Goal: Information Seeking & Learning: Learn about a topic

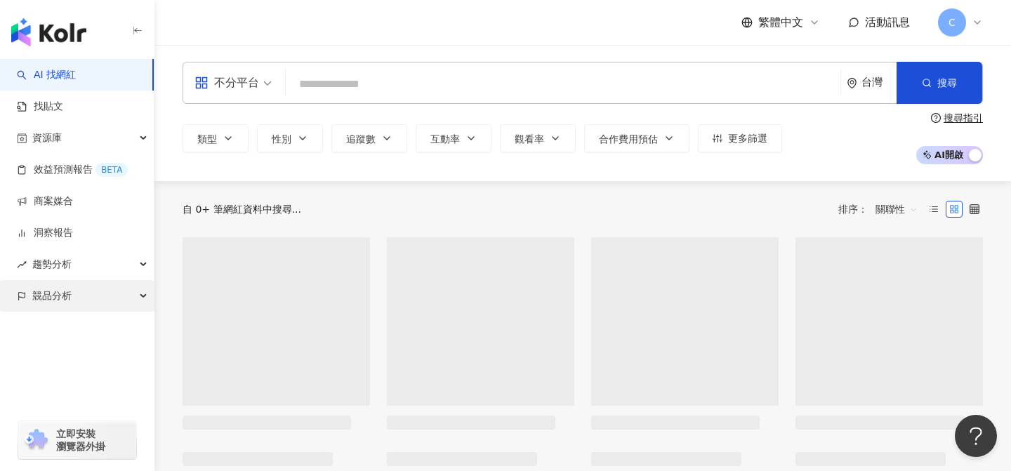
click at [81, 297] on div "競品分析" at bounding box center [77, 296] width 154 height 32
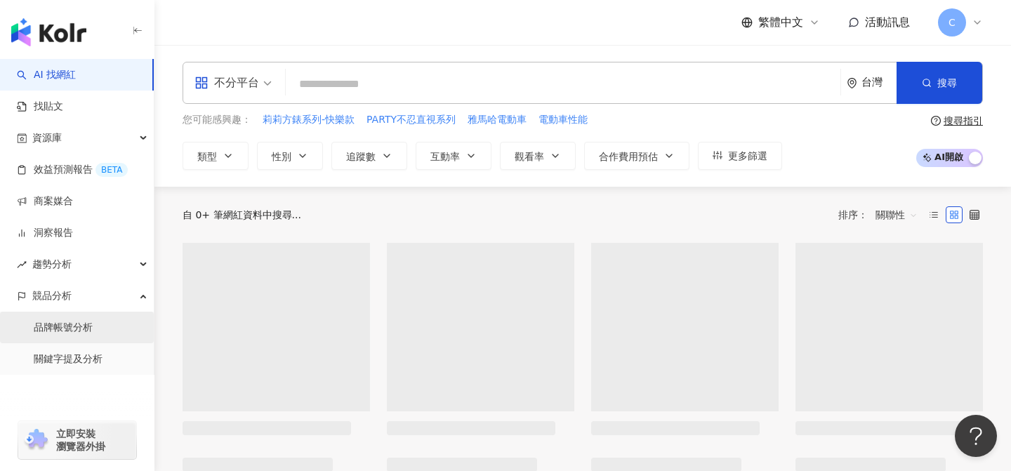
click at [88, 324] on link "品牌帳號分析" at bounding box center [63, 328] width 59 height 14
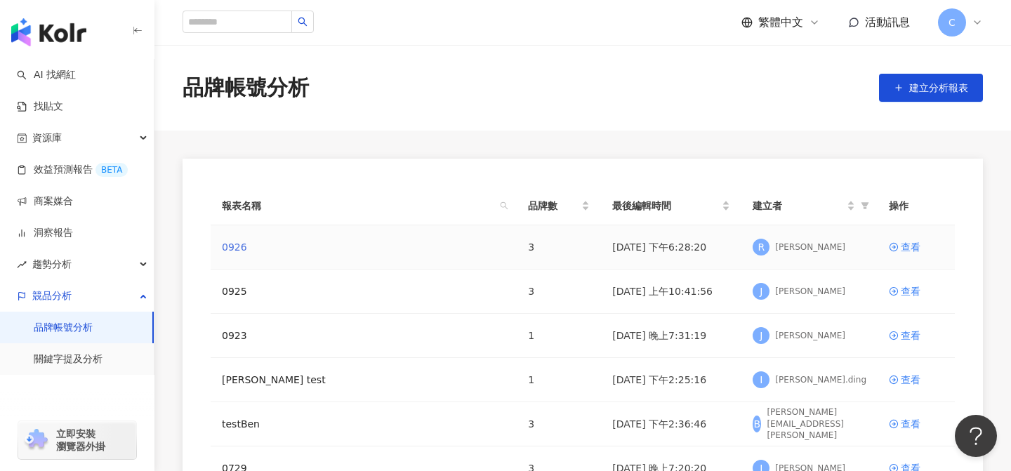
click at [237, 246] on link "0926" at bounding box center [234, 246] width 25 height 15
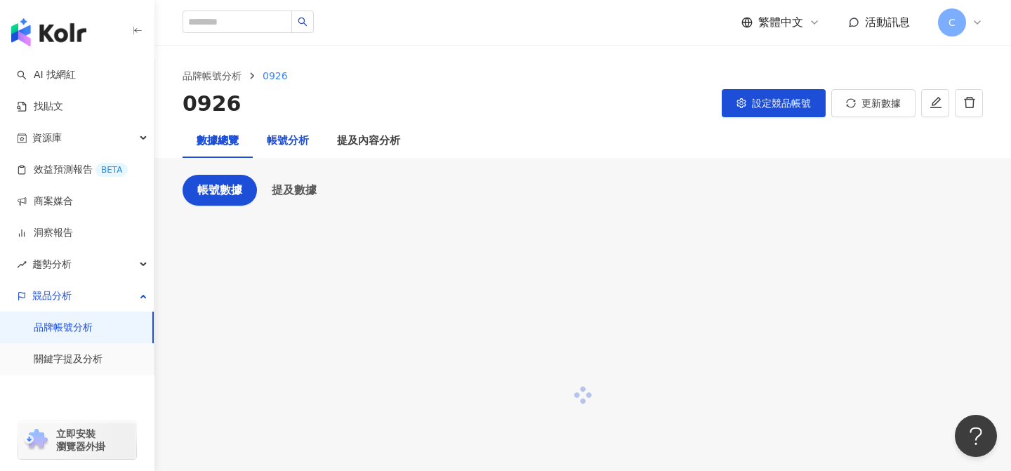
click at [298, 133] on div "帳號分析" at bounding box center [288, 141] width 42 height 17
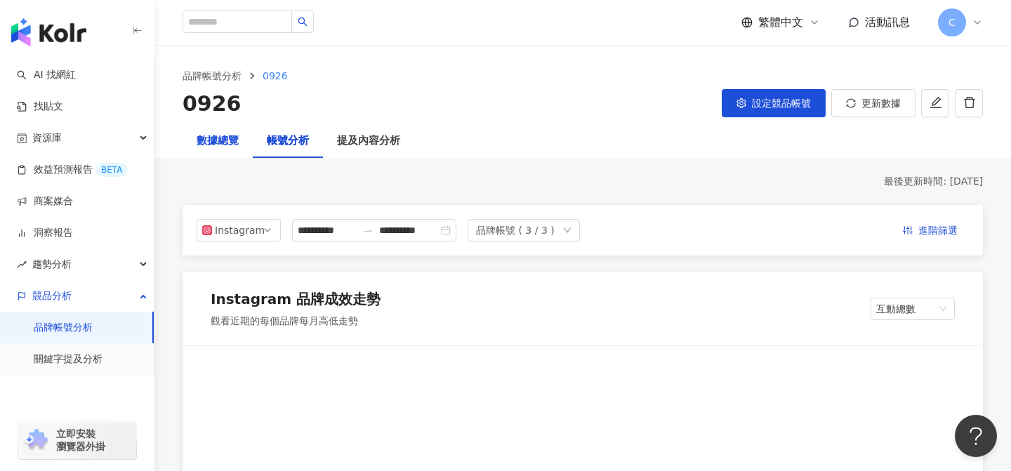
click at [235, 136] on div "數據總覽" at bounding box center [218, 141] width 42 height 17
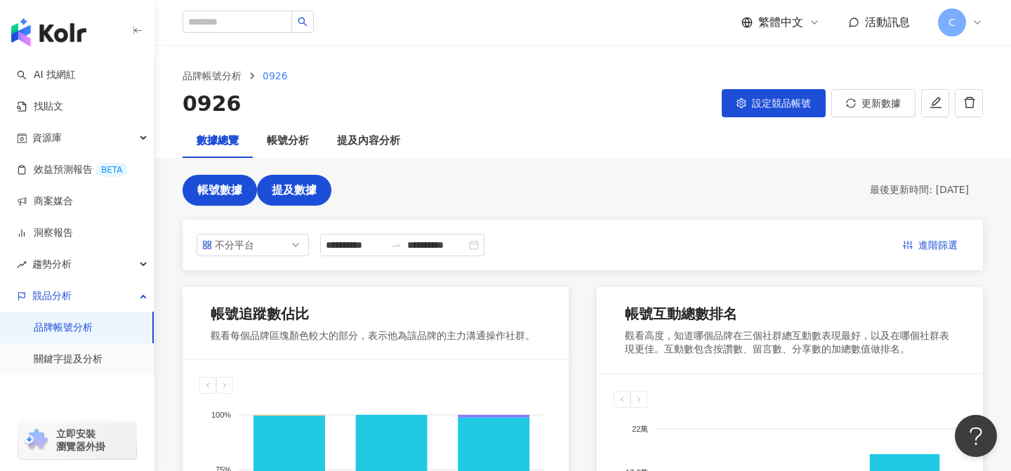
click at [301, 187] on span "提及數據" at bounding box center [294, 190] width 45 height 13
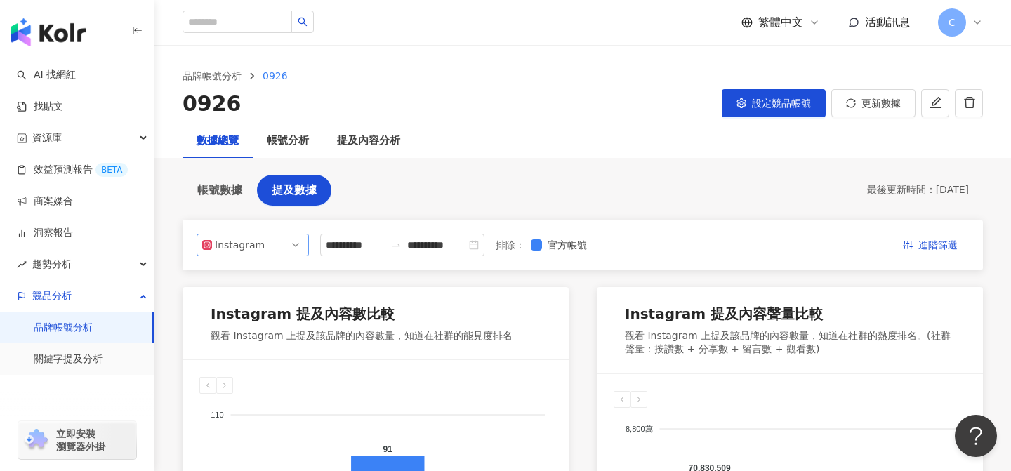
click at [258, 245] on div "Instagram" at bounding box center [238, 245] width 46 height 21
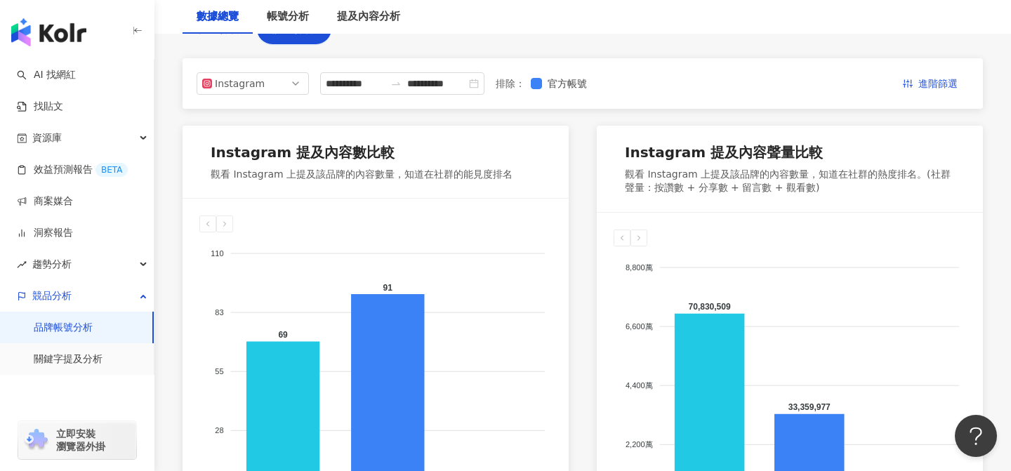
scroll to position [161, 0]
click at [252, 91] on div "Instagram" at bounding box center [238, 84] width 46 height 21
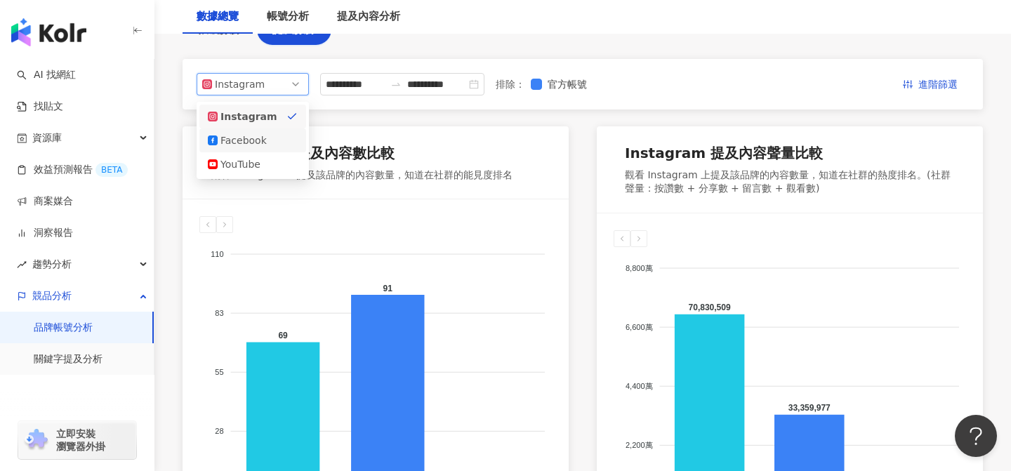
click at [280, 136] on div "Facebook" at bounding box center [253, 140] width 90 height 15
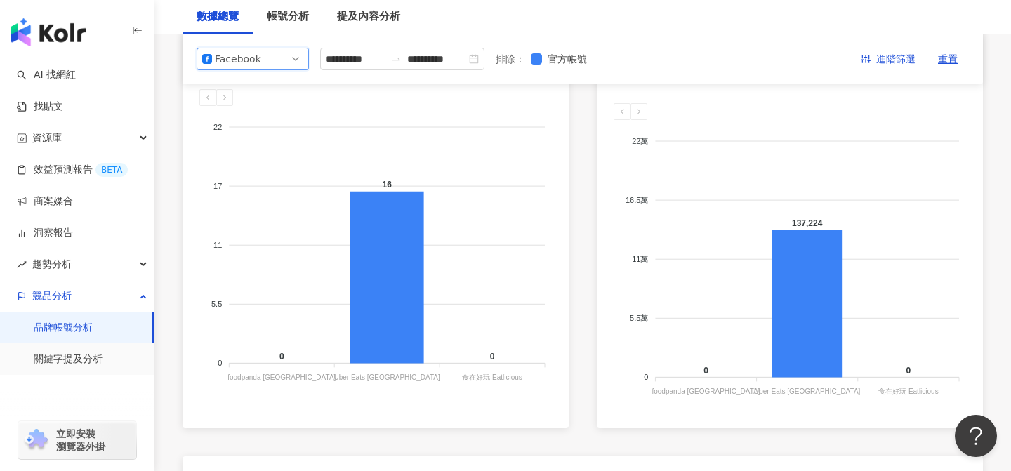
scroll to position [169, 0]
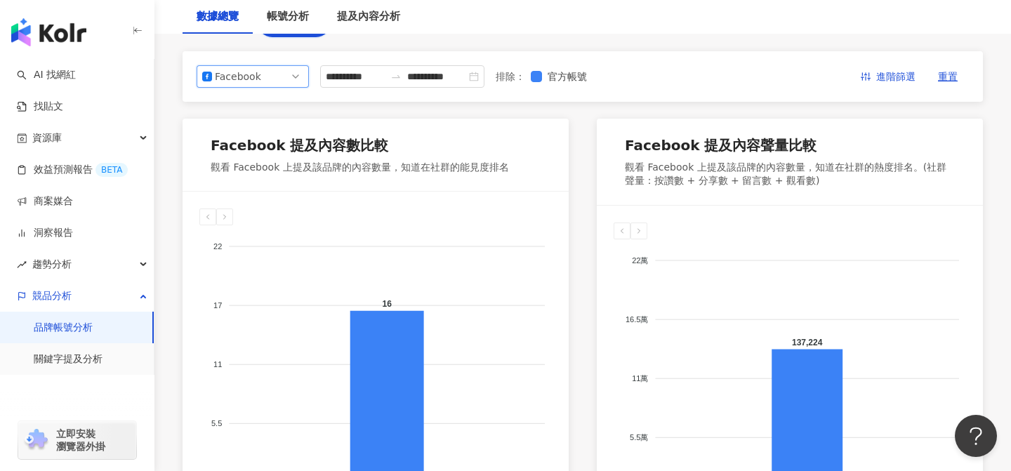
click at [257, 79] on div "Facebook" at bounding box center [238, 76] width 46 height 21
click at [270, 150] on div "YouTube" at bounding box center [253, 156] width 90 height 15
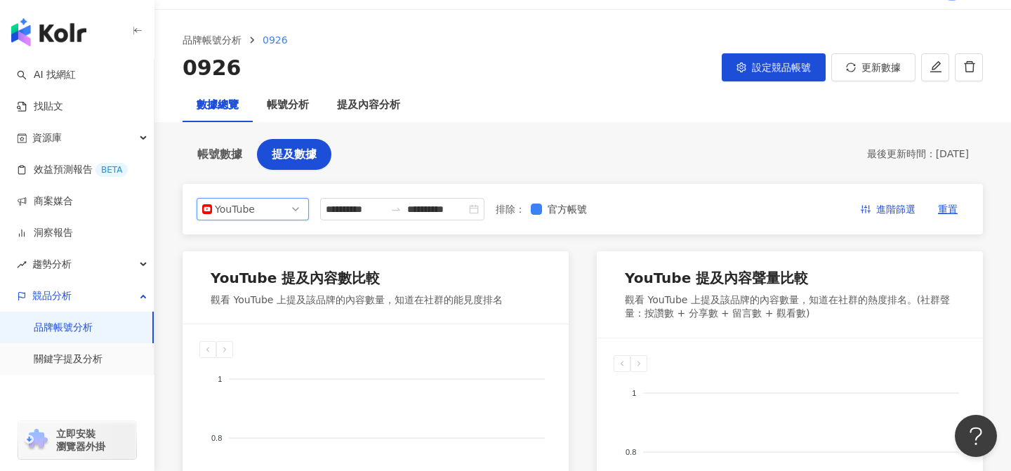
scroll to position [35, 0]
click at [362, 202] on div "**********" at bounding box center [402, 210] width 164 height 22
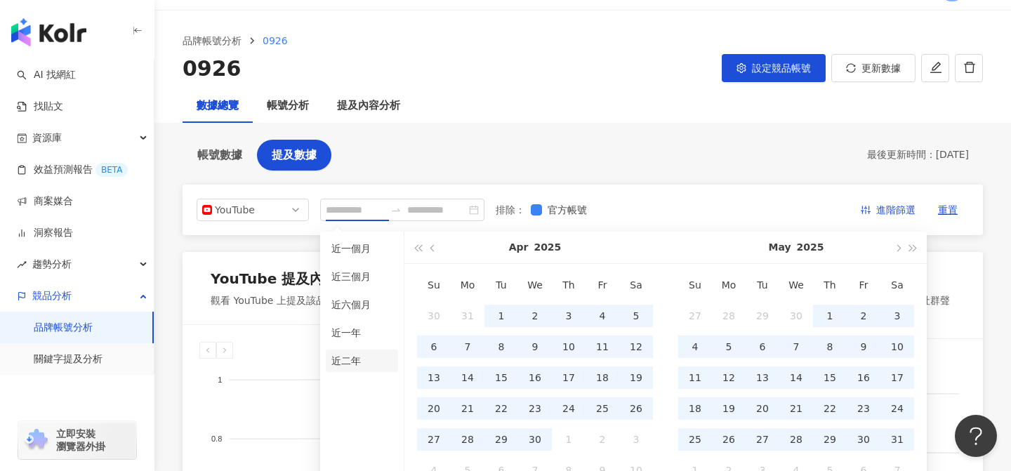
click at [351, 361] on li "近二年" at bounding box center [362, 361] width 72 height 22
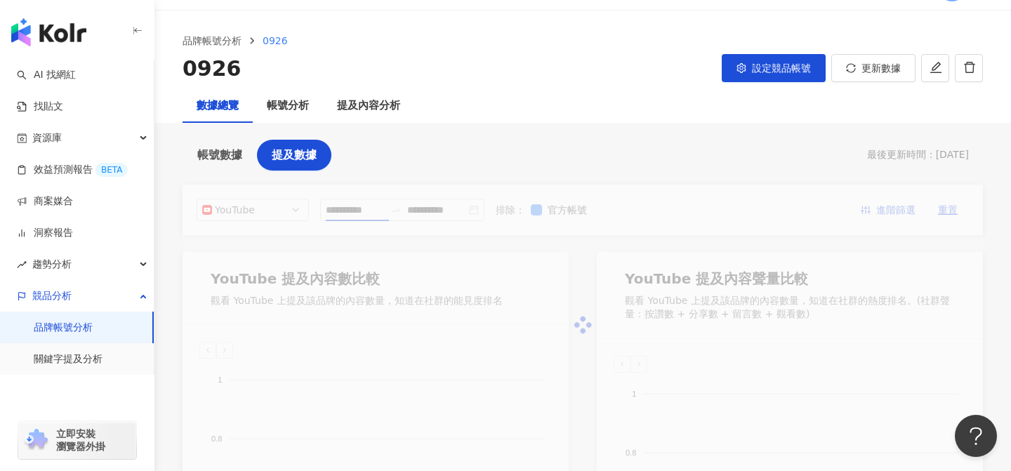
type input "**********"
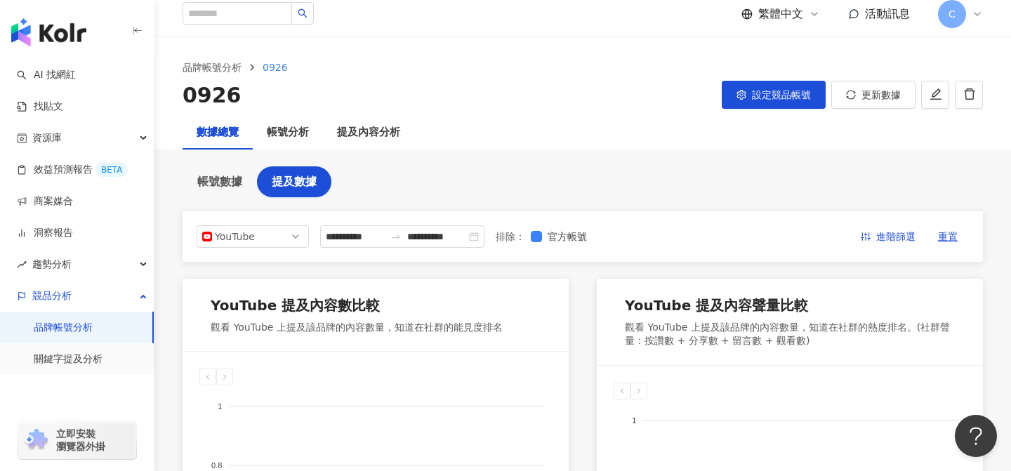
scroll to position [0, 0]
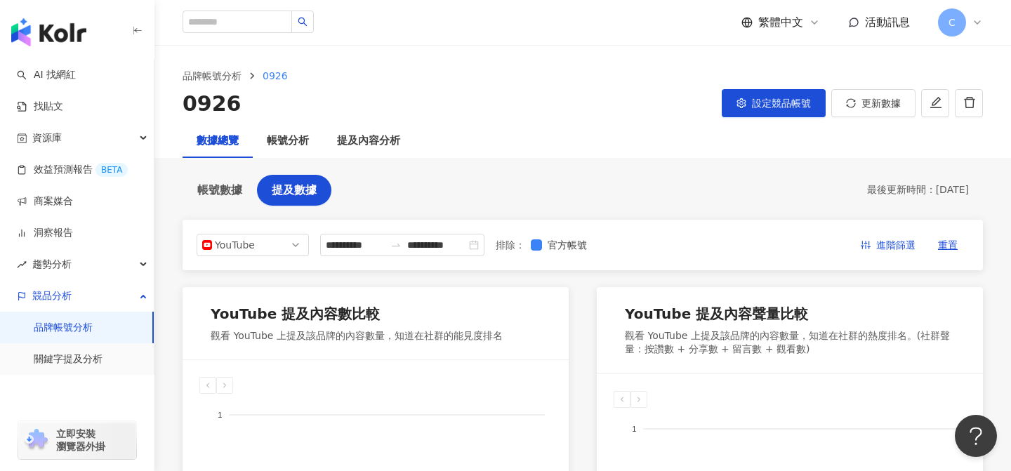
click at [93, 331] on link "品牌帳號分析" at bounding box center [63, 328] width 59 height 14
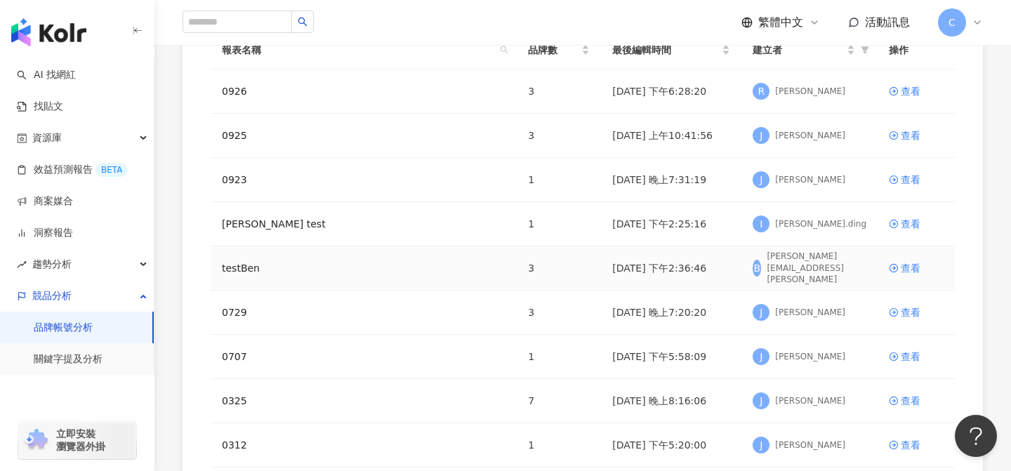
scroll to position [248, 0]
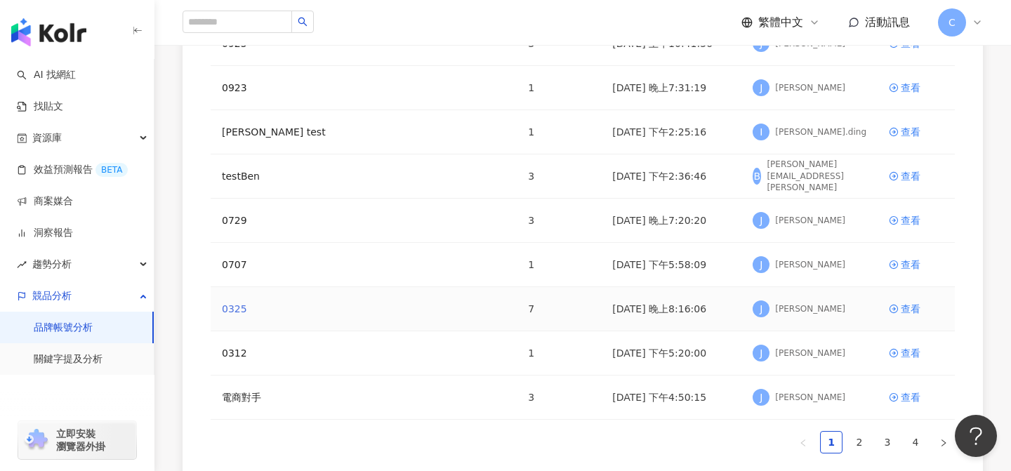
click at [243, 308] on link "0325" at bounding box center [234, 308] width 25 height 15
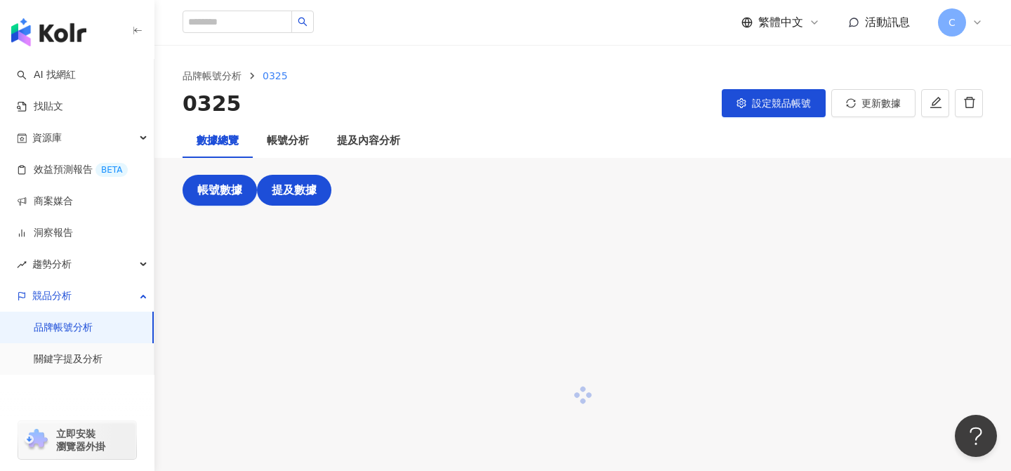
click at [289, 194] on span "提及數據" at bounding box center [294, 190] width 45 height 13
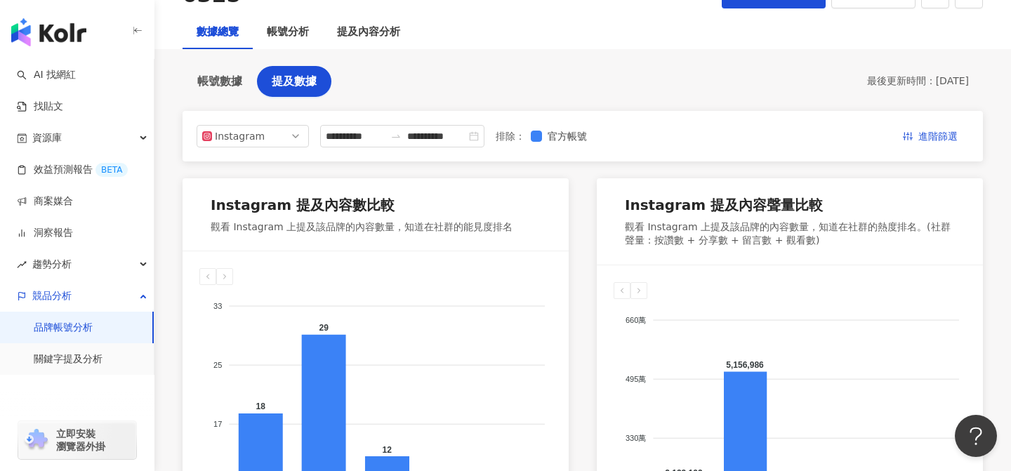
scroll to position [122, 0]
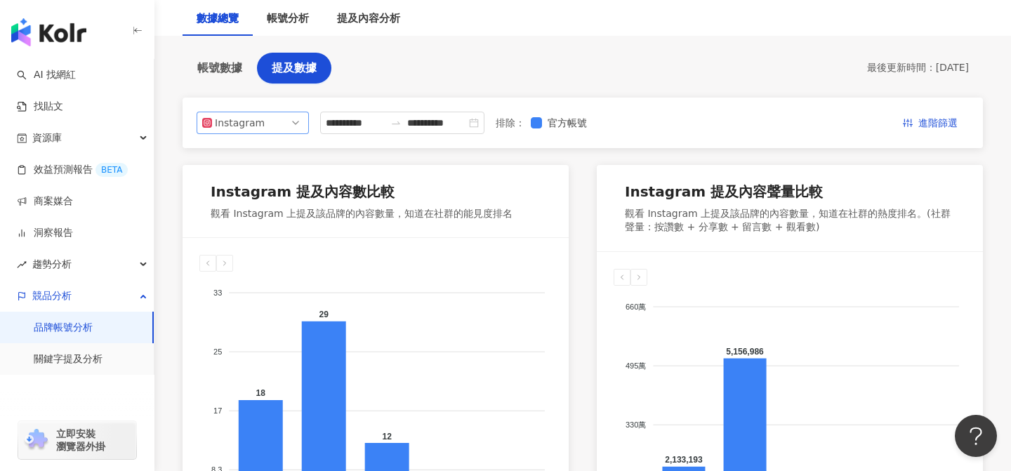
click at [255, 128] on div "Instagram" at bounding box center [238, 122] width 46 height 21
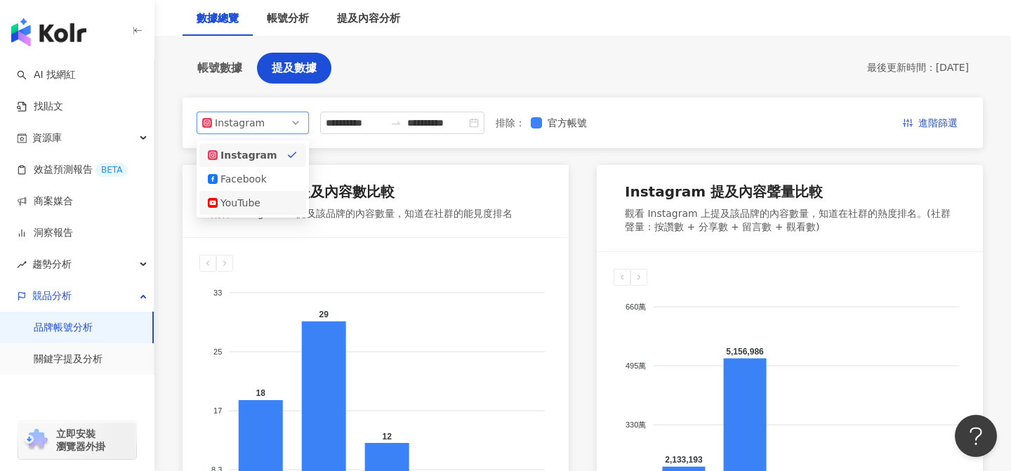
click at [253, 203] on div "YouTube" at bounding box center [243, 202] width 46 height 15
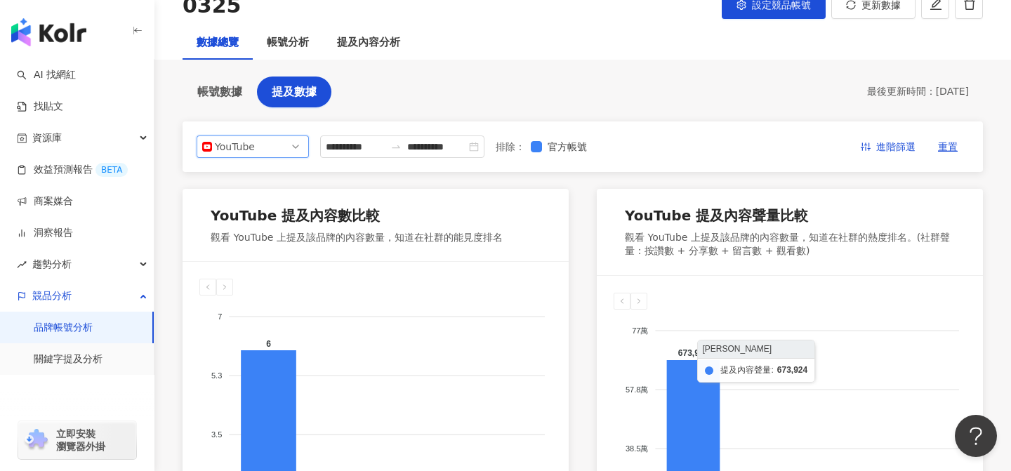
scroll to position [97, 0]
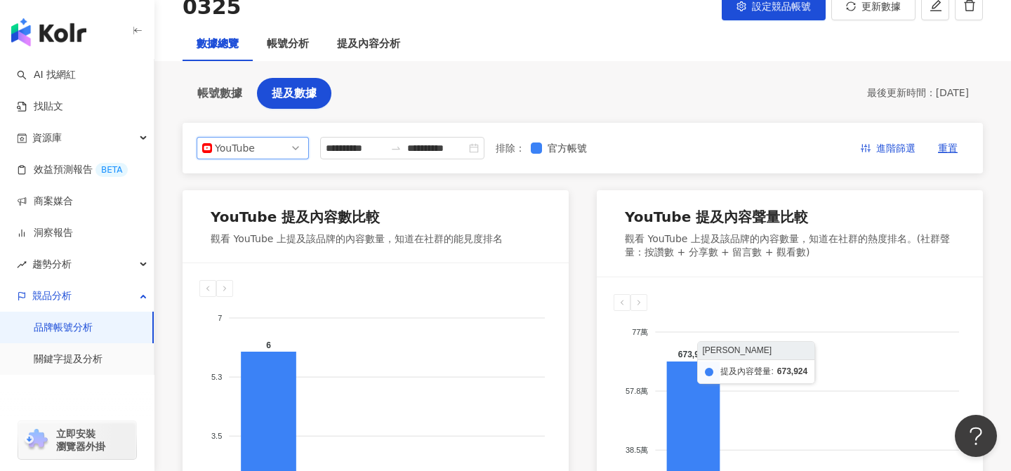
click at [255, 156] on div "YouTube" at bounding box center [238, 148] width 46 height 21
click at [272, 184] on div "Instagram" at bounding box center [253, 180] width 90 height 15
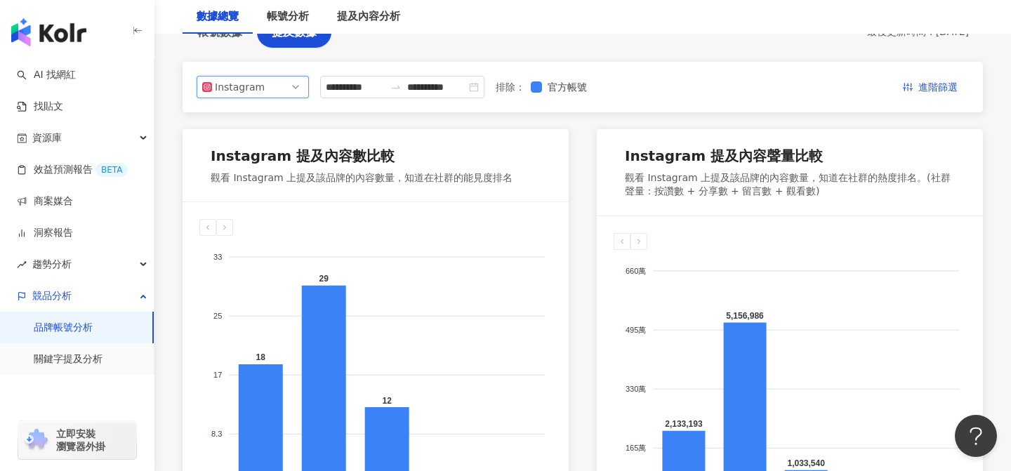
scroll to position [157, 0]
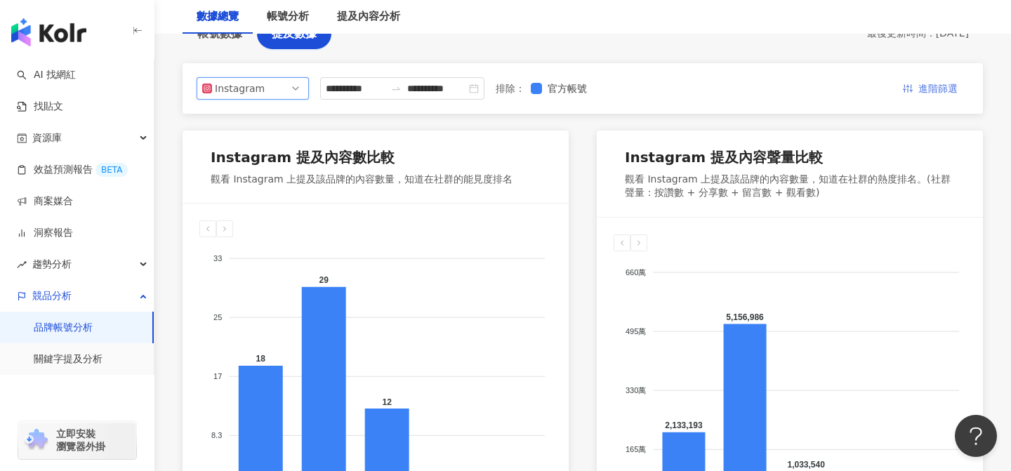
click at [918, 91] on button "進階篩選" at bounding box center [930, 88] width 77 height 22
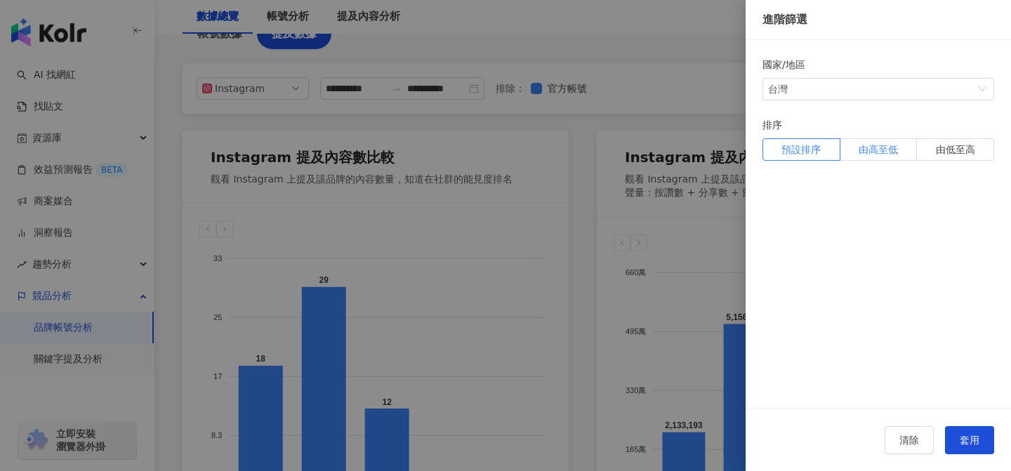
click at [874, 157] on label "由高至低" at bounding box center [879, 149] width 77 height 22
click at [981, 444] on button "套用" at bounding box center [969, 440] width 49 height 28
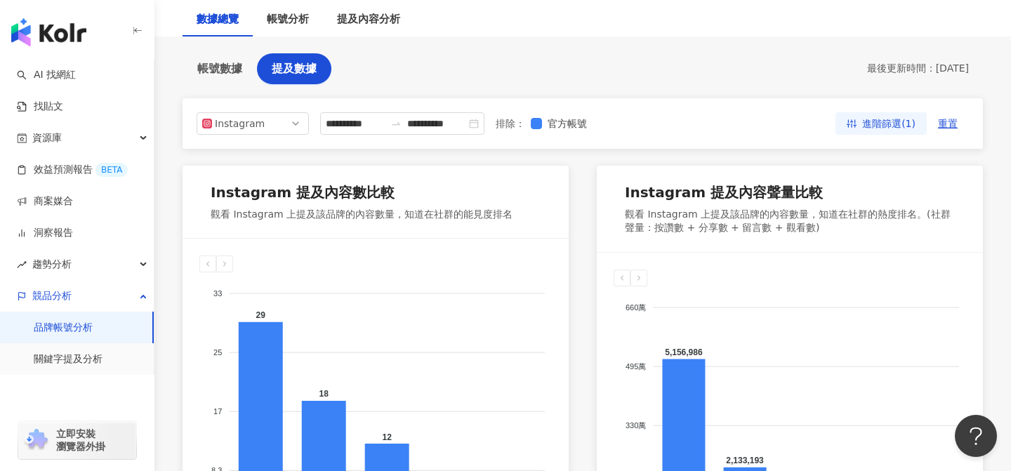
scroll to position [112, 0]
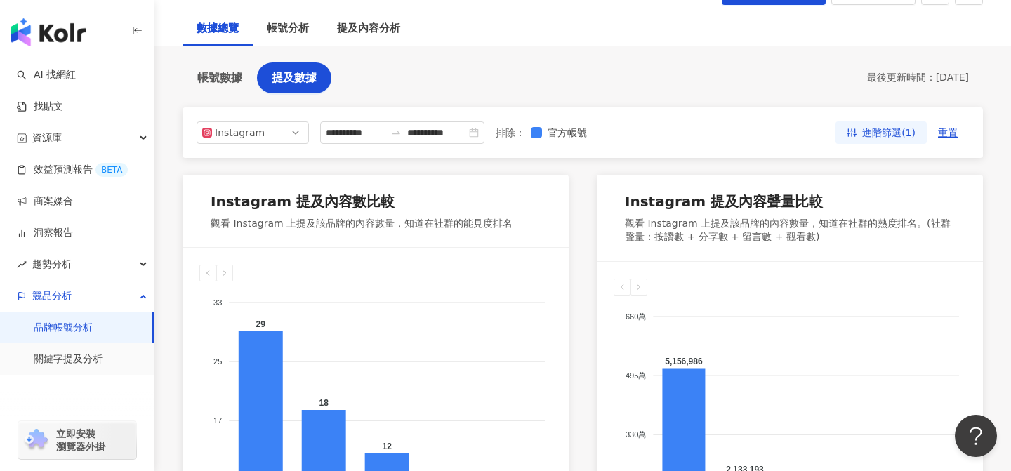
click at [53, 31] on img "button" at bounding box center [48, 32] width 75 height 28
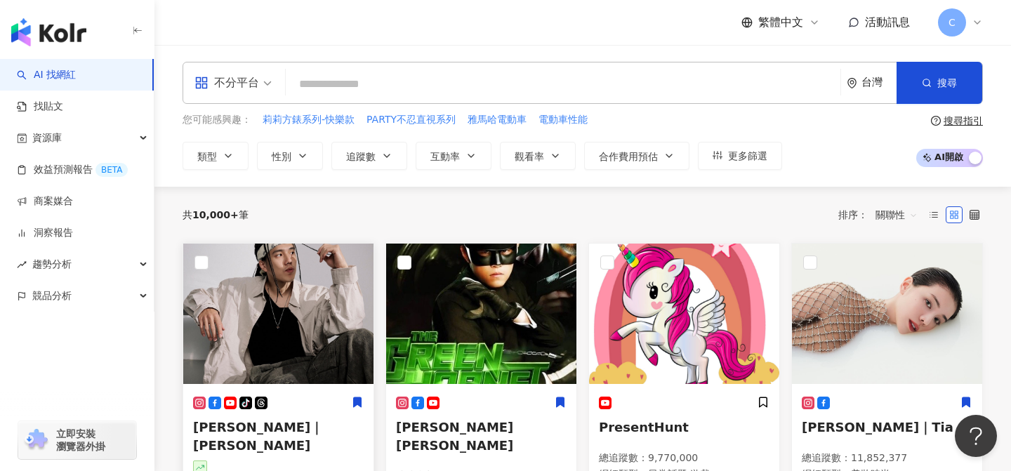
click at [301, 337] on img at bounding box center [278, 314] width 190 height 140
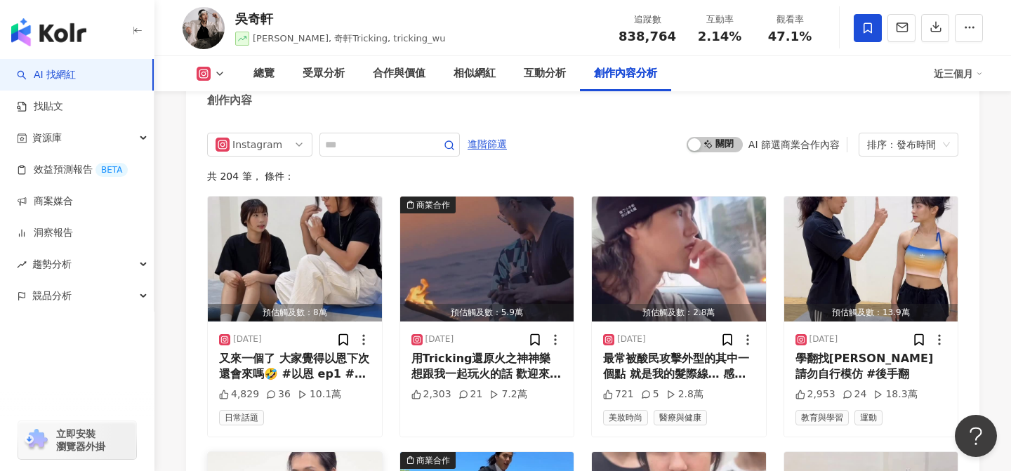
scroll to position [4427, 0]
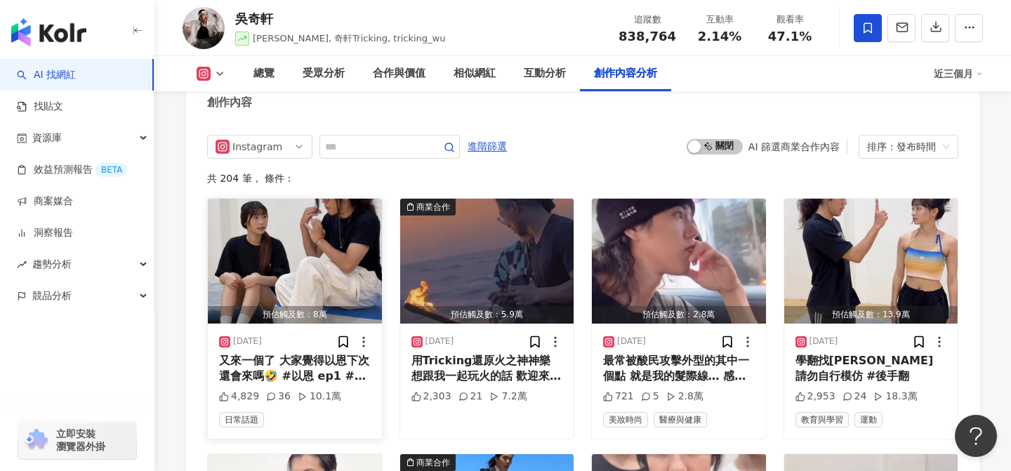
click at [323, 353] on div "又來一個了 大家覺得以恩下次還會來嗎🤣 #以恩 ep1 #後空翻" at bounding box center [295, 369] width 152 height 32
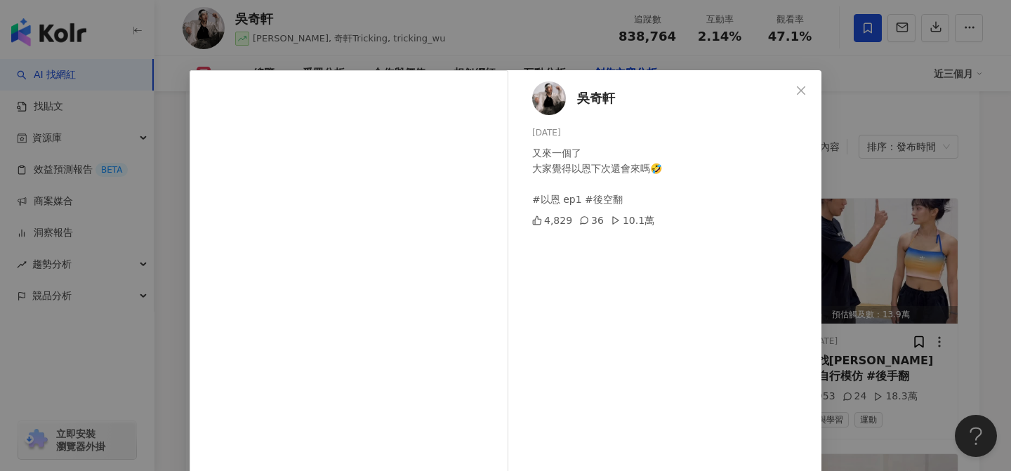
scroll to position [159, 0]
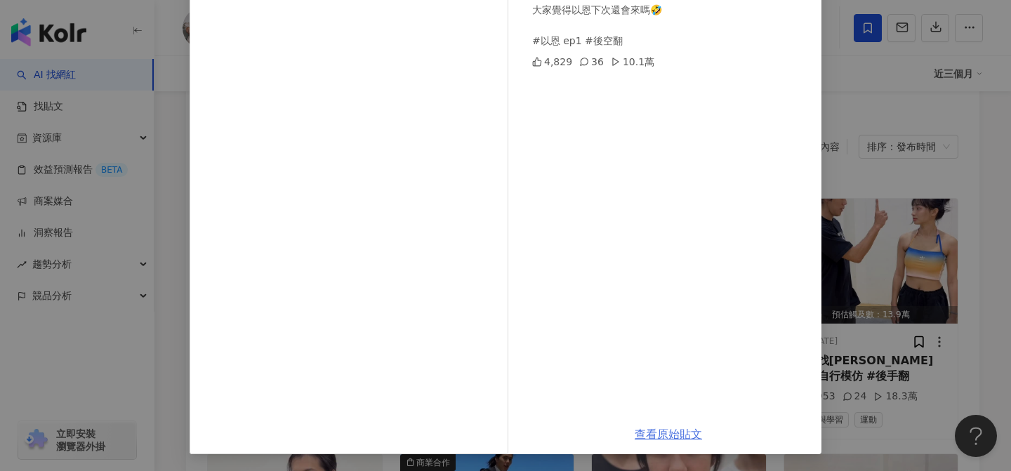
click at [662, 435] on link "查看原始貼文" at bounding box center [668, 434] width 67 height 13
click at [984, 334] on div "吳奇軒 2025/10/7 又來一個了 大家覺得以恩下次還會來嗎🤣 #以恩 ep1 #後空翻 4,829 36 10.1萬 查看原始貼文" at bounding box center [505, 235] width 1011 height 471
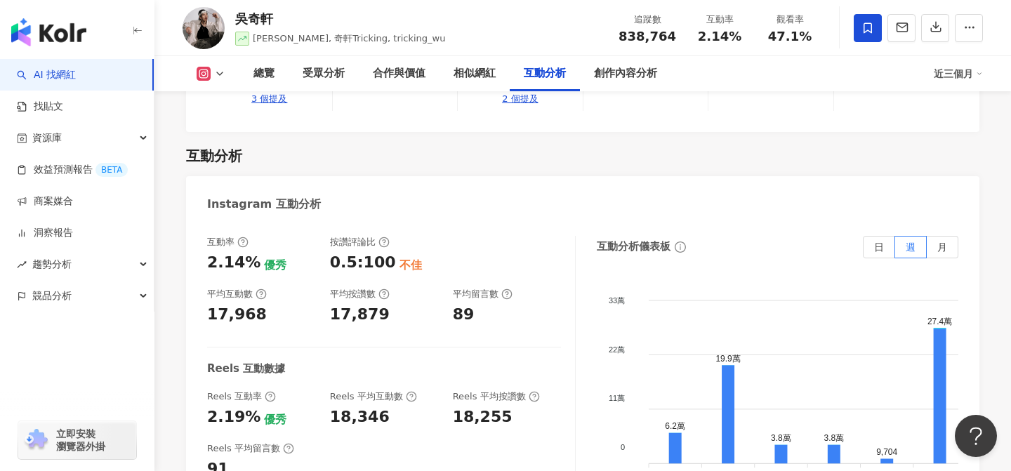
scroll to position [2816, 0]
